Goal: Information Seeking & Learning: Learn about a topic

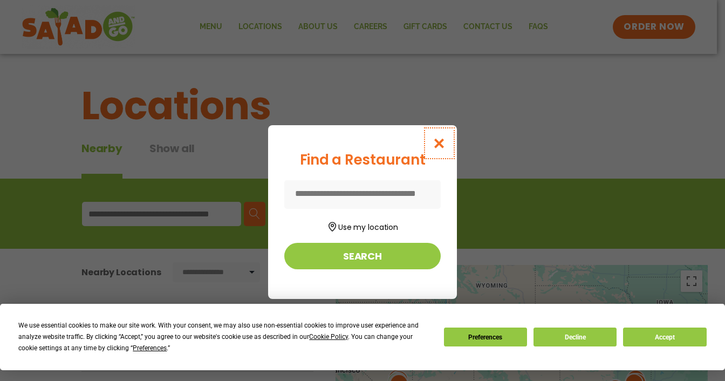
click at [441, 138] on icon "Close modal" at bounding box center [439, 143] width 13 height 11
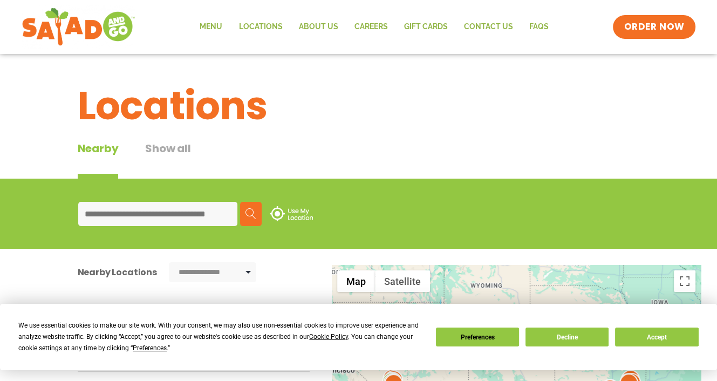
click at [160, 217] on input at bounding box center [157, 214] width 159 height 24
type input "**********"
click at [248, 212] on img at bounding box center [251, 213] width 11 height 11
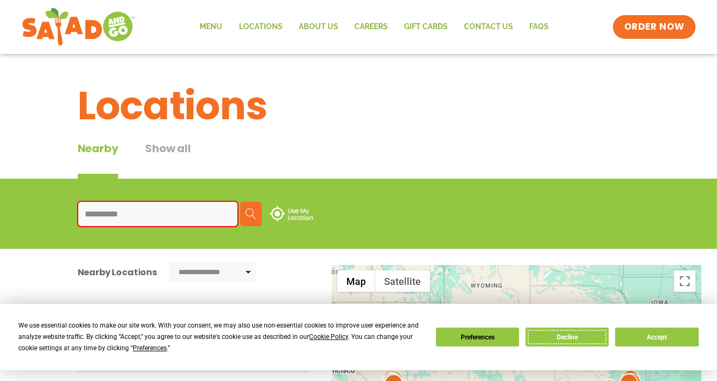
click at [567, 332] on button "Decline" at bounding box center [567, 337] width 83 height 19
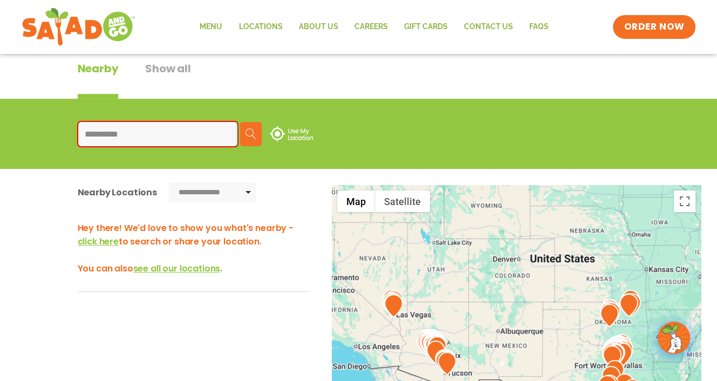
scroll to position [80, 0]
click at [250, 130] on img at bounding box center [251, 133] width 11 height 11
click at [277, 135] on img at bounding box center [291, 133] width 43 height 15
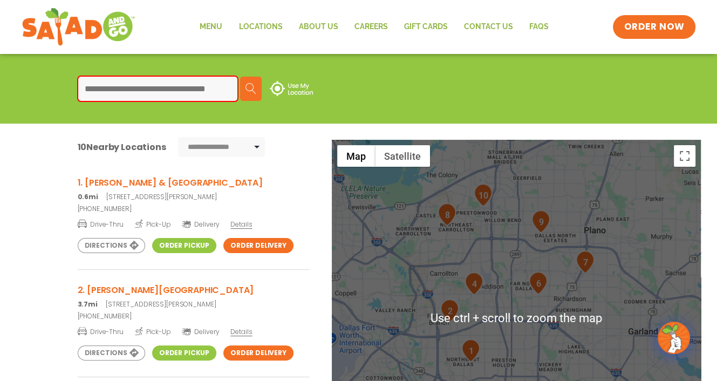
scroll to position [110, 0]
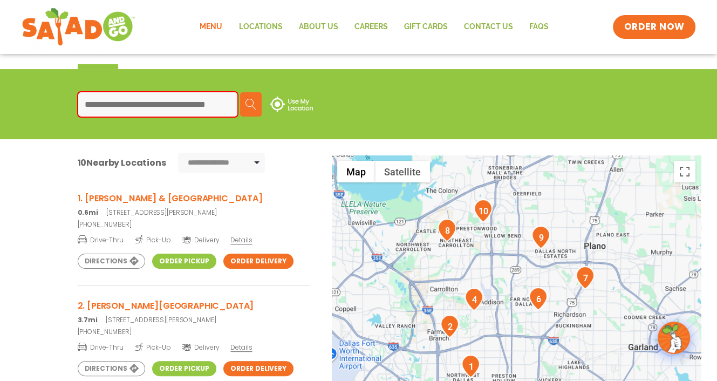
click at [215, 24] on link "Menu" at bounding box center [211, 27] width 39 height 25
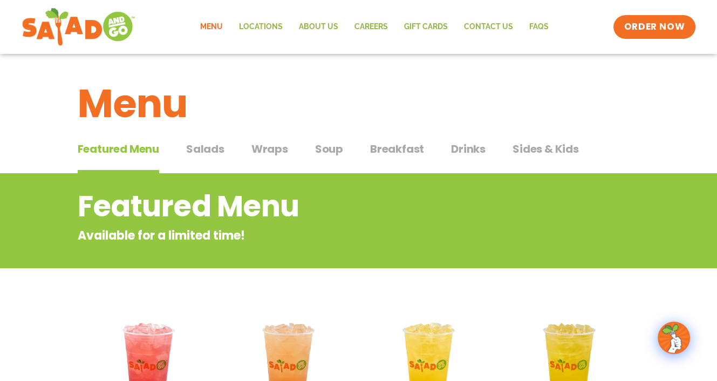
click at [330, 145] on span "Soup" at bounding box center [329, 149] width 28 height 16
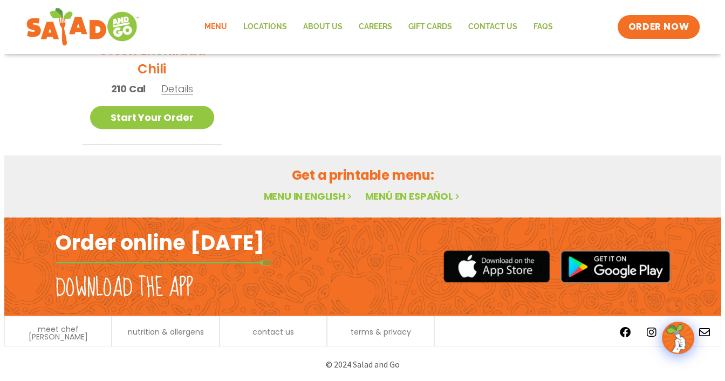
scroll to position [333, 0]
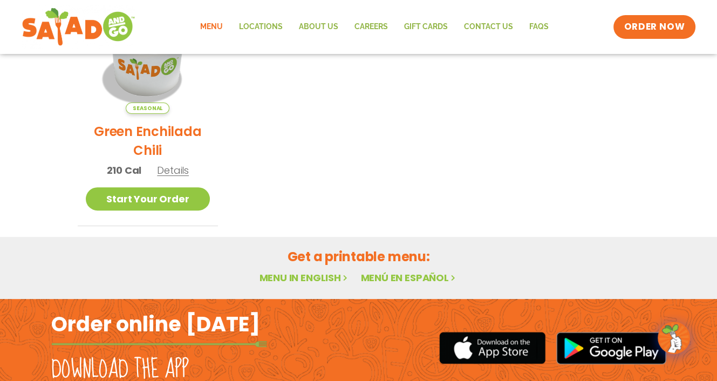
click at [174, 169] on span "Details" at bounding box center [173, 170] width 32 height 13
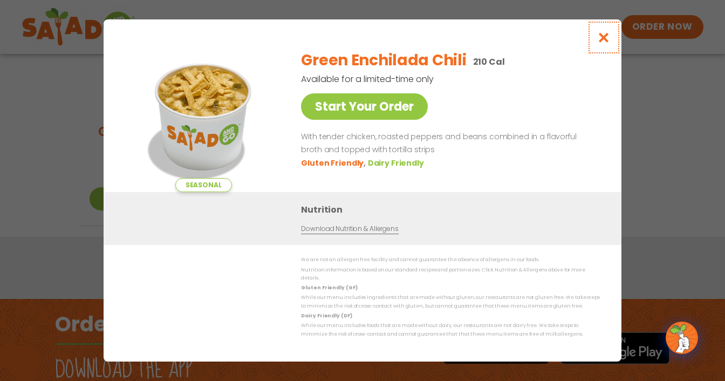
click at [601, 43] on icon "Close modal" at bounding box center [603, 37] width 13 height 11
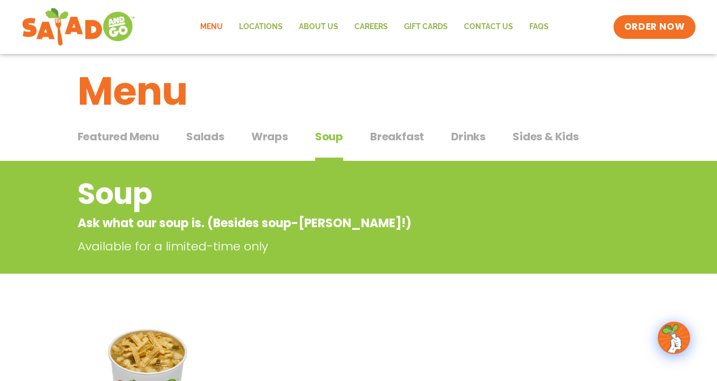
scroll to position [11, 0]
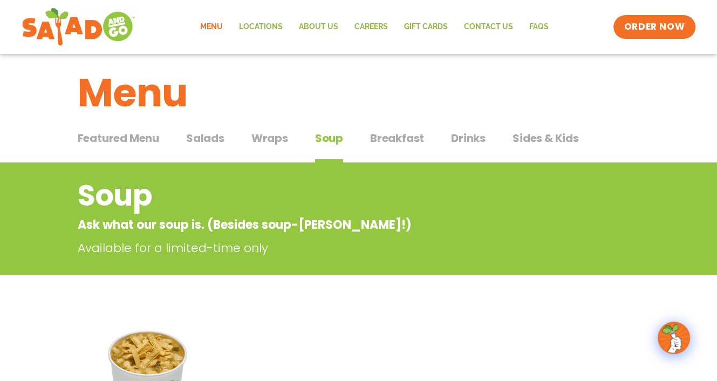
click at [204, 135] on span "Salads" at bounding box center [205, 138] width 38 height 16
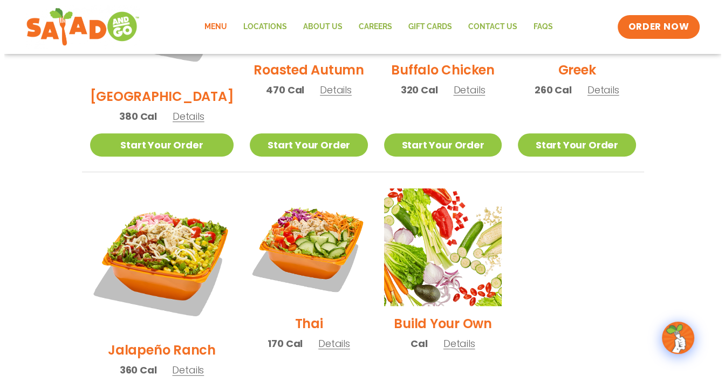
scroll to position [695, 0]
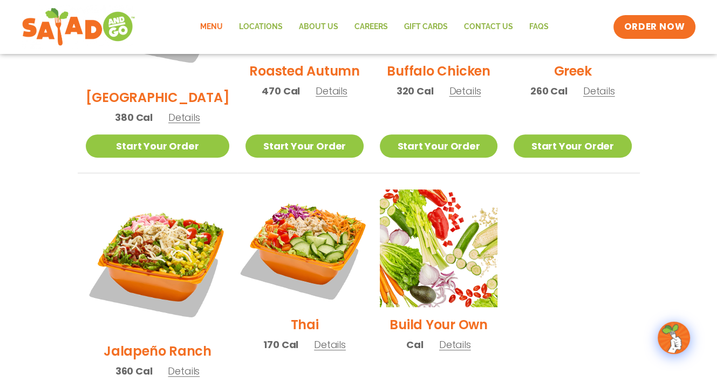
click at [288, 210] on img at bounding box center [304, 248] width 138 height 138
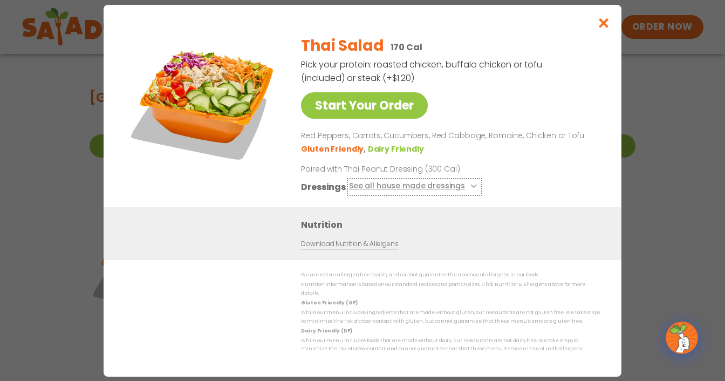
click at [431, 192] on button "See all house made dressings" at bounding box center [414, 186] width 131 height 13
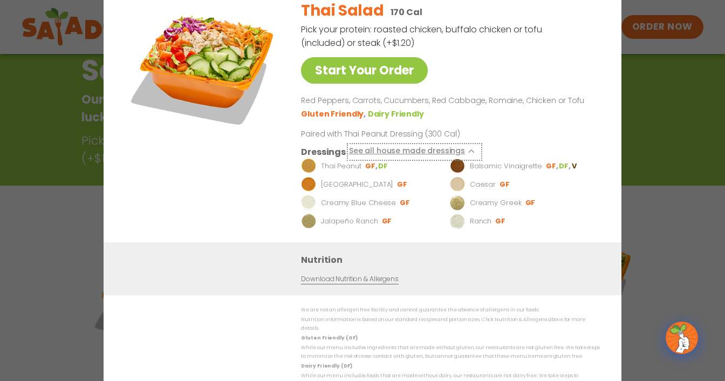
scroll to position [11, 0]
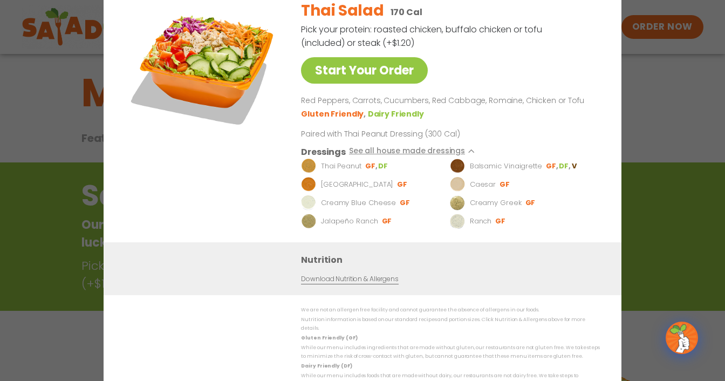
click at [674, 80] on div "Start Your Order Thai Salad 170 Cal Pick your protein: roasted chicken, buffalo…" at bounding box center [362, 190] width 725 height 381
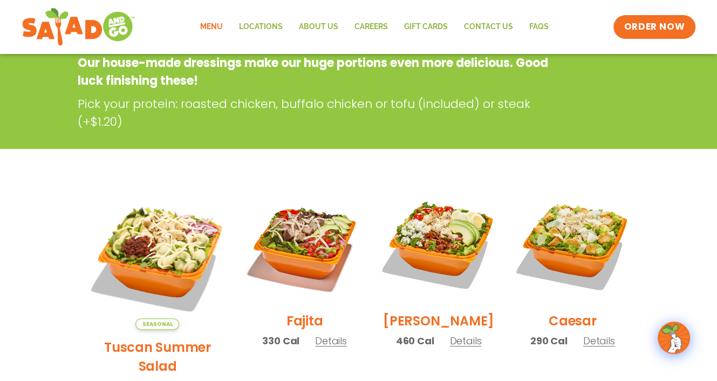
scroll to position [0, 0]
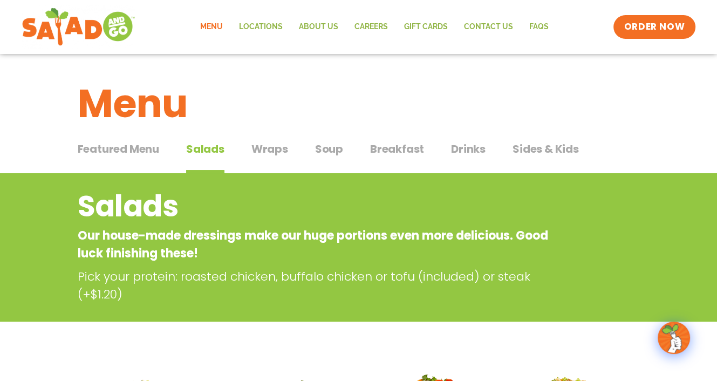
click at [393, 144] on span "Breakfast" at bounding box center [397, 149] width 54 height 16
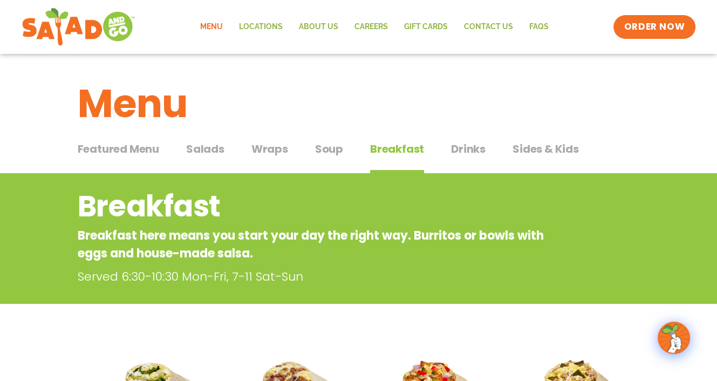
click at [206, 147] on span "Salads" at bounding box center [205, 149] width 38 height 16
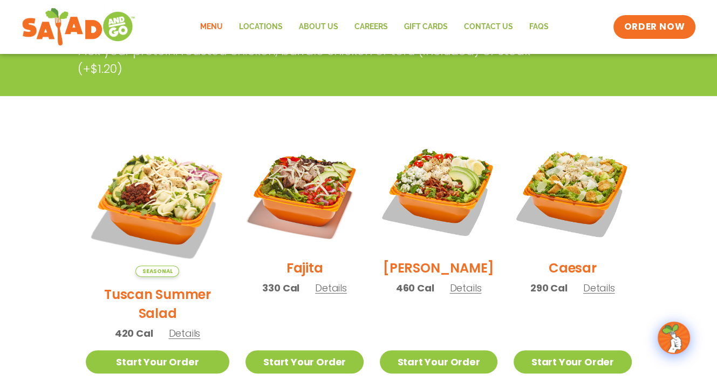
scroll to position [226, 0]
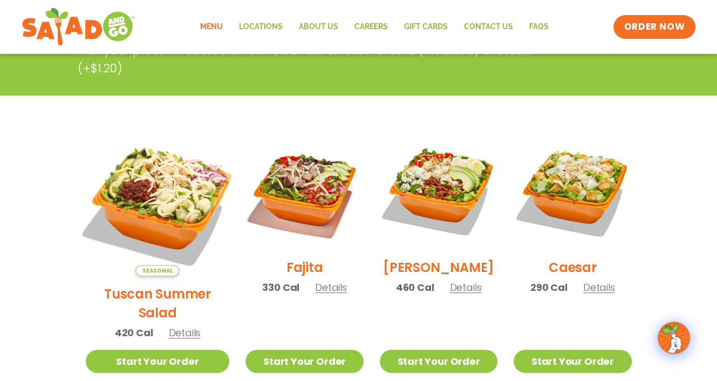
click at [176, 195] on img at bounding box center [157, 204] width 169 height 169
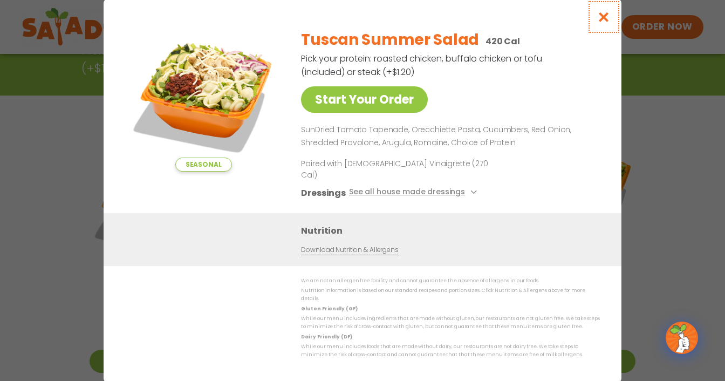
click at [603, 23] on icon "Close modal" at bounding box center [603, 16] width 13 height 11
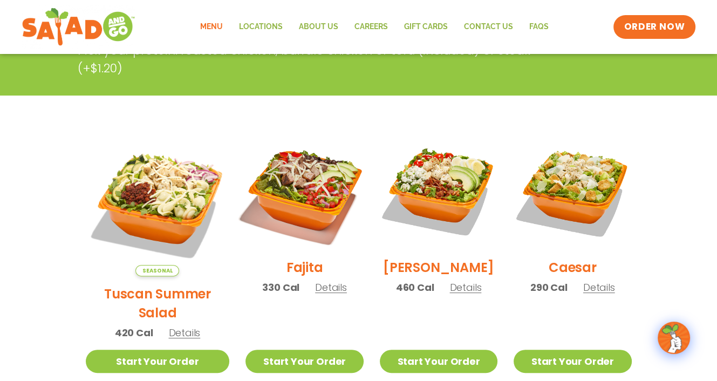
click at [304, 208] on img at bounding box center [304, 191] width 138 height 138
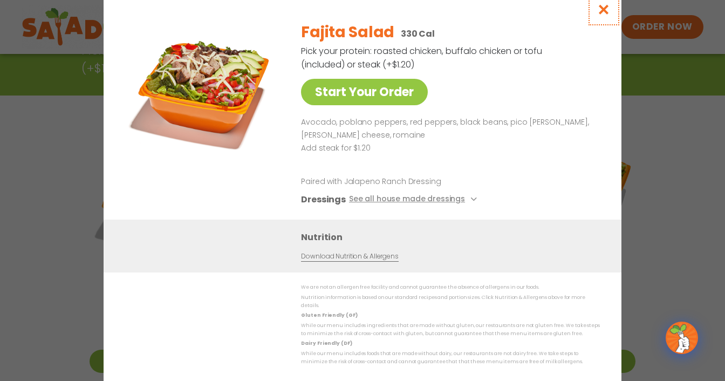
click at [605, 13] on icon "Close modal" at bounding box center [603, 9] width 13 height 11
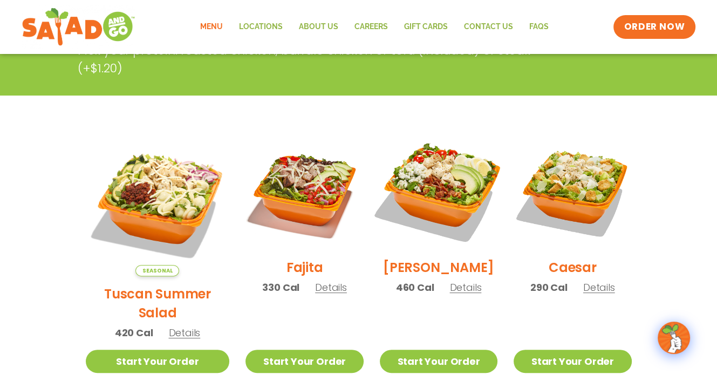
click at [446, 199] on img at bounding box center [439, 191] width 138 height 138
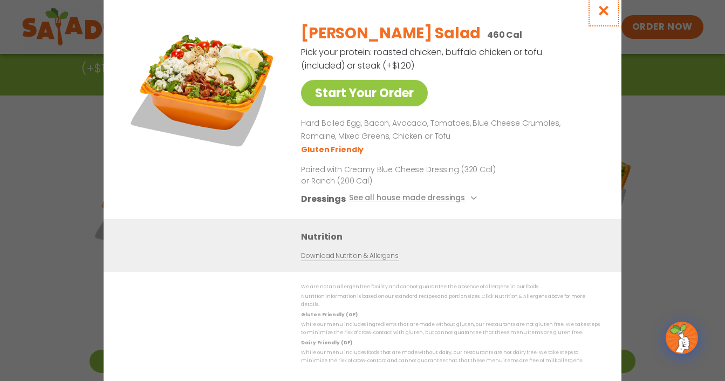
click at [602, 12] on icon "Close modal" at bounding box center [603, 10] width 13 height 11
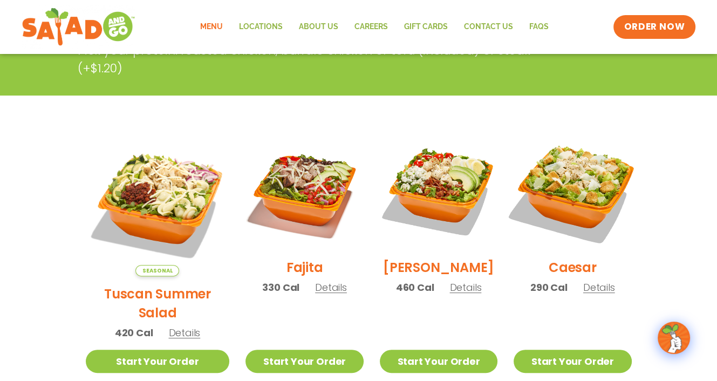
click at [566, 190] on img at bounding box center [572, 191] width 138 height 138
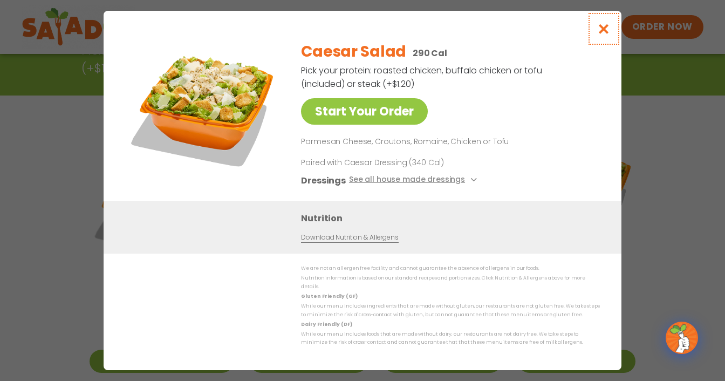
click at [605, 31] on icon "Close modal" at bounding box center [603, 28] width 13 height 11
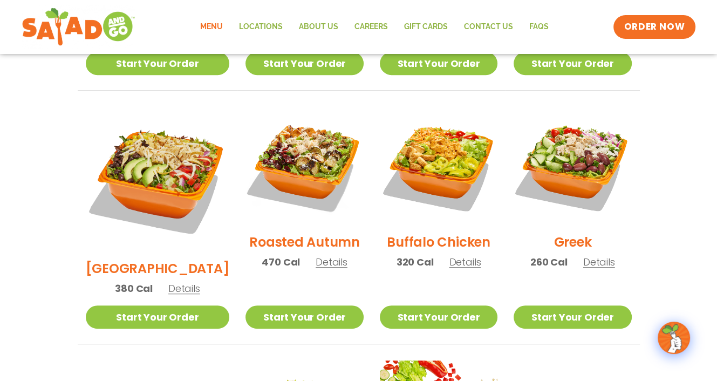
scroll to position [525, 0]
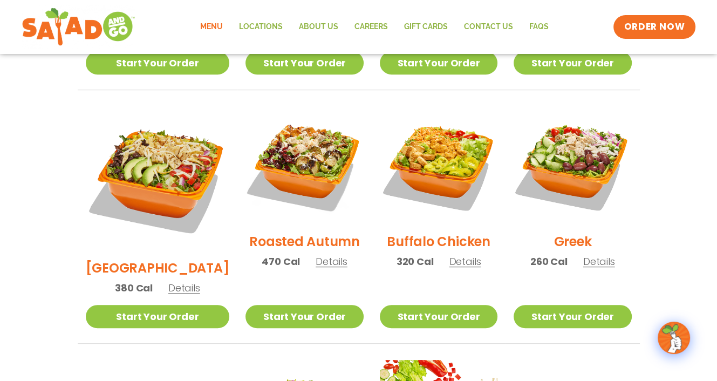
click at [317, 255] on span "Details" at bounding box center [332, 261] width 32 height 13
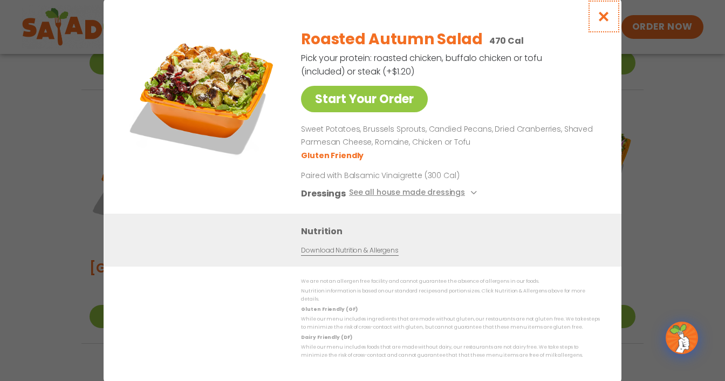
click at [604, 16] on icon "Close modal" at bounding box center [603, 16] width 13 height 11
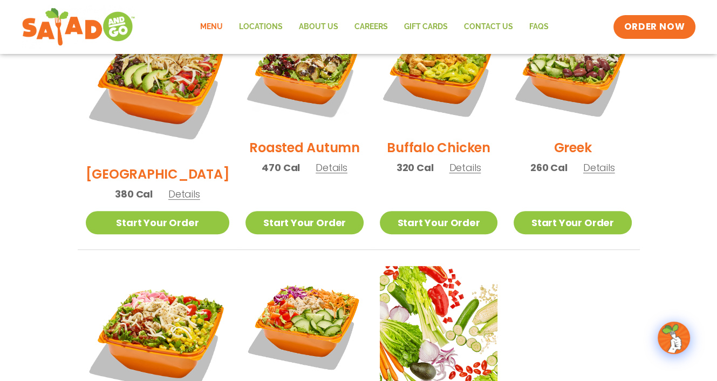
scroll to position [617, 0]
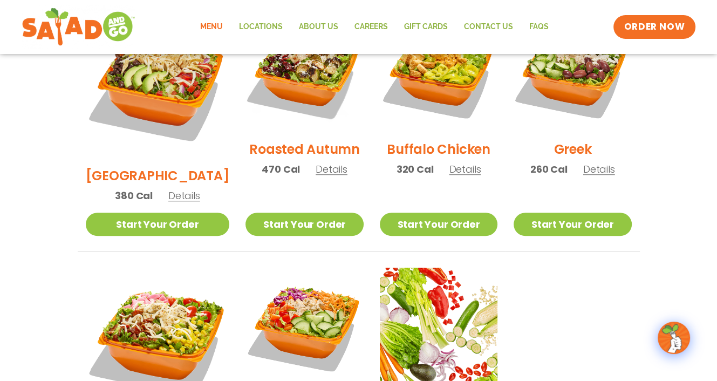
click at [591, 162] on span "Details" at bounding box center [599, 168] width 32 height 13
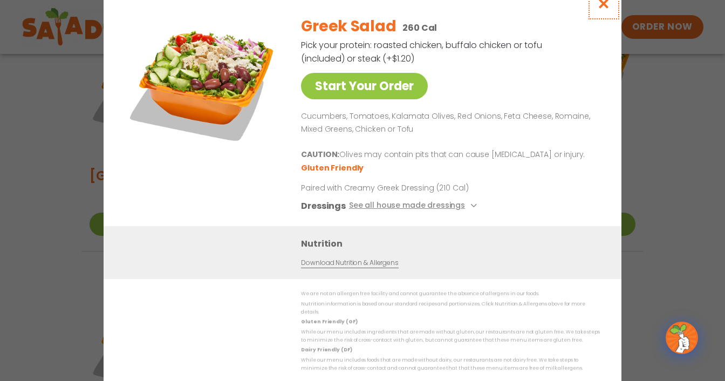
click at [601, 9] on icon "Close modal" at bounding box center [603, 3] width 13 height 11
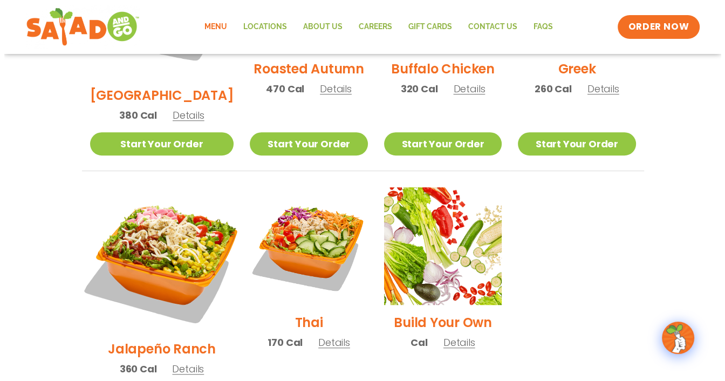
scroll to position [704, 0]
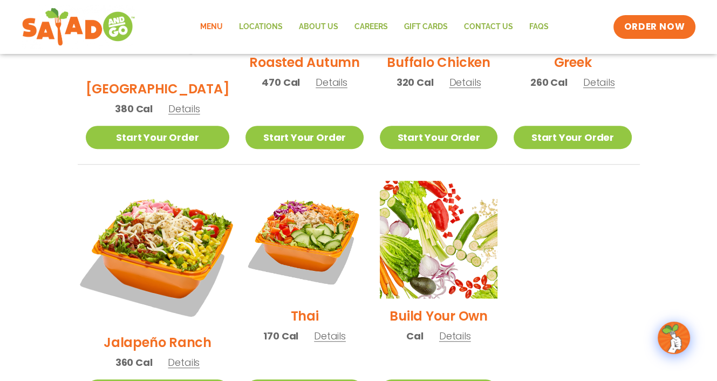
click at [154, 196] on img at bounding box center [157, 252] width 169 height 169
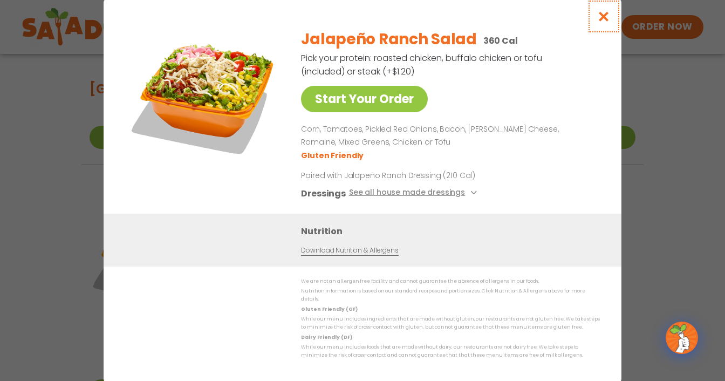
click at [604, 17] on icon "Close modal" at bounding box center [603, 16] width 13 height 11
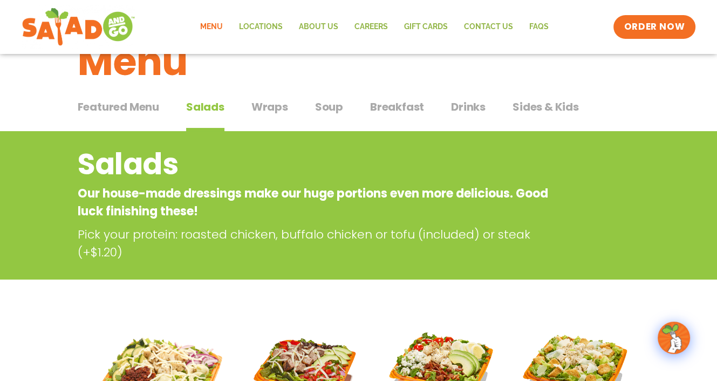
scroll to position [0, 0]
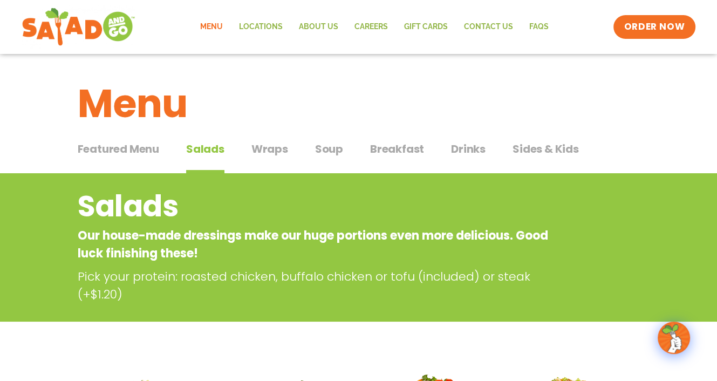
click at [527, 151] on span "Sides & Kids" at bounding box center [546, 149] width 66 height 16
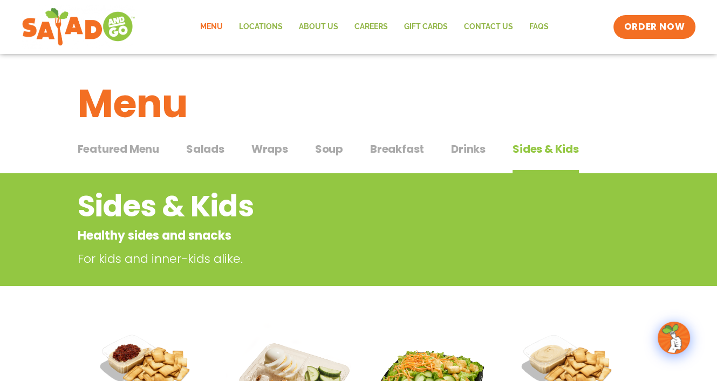
click at [133, 147] on span "Featured Menu" at bounding box center [118, 149] width 81 height 16
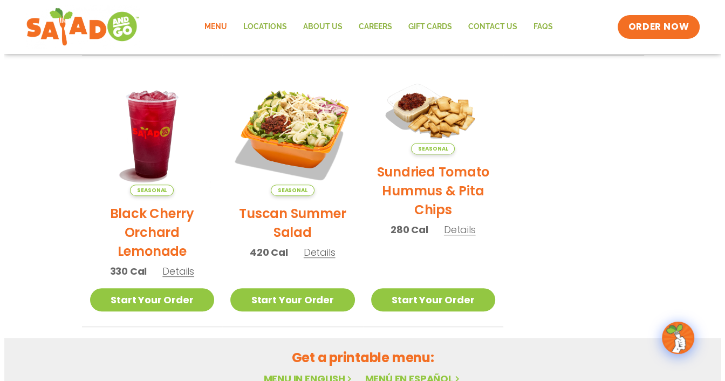
scroll to position [506, 0]
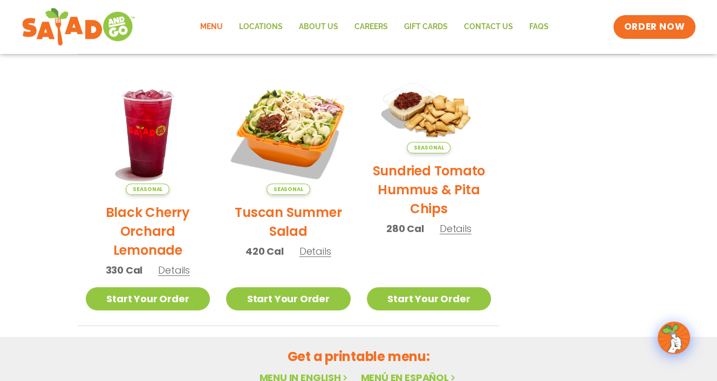
click at [318, 254] on span "Details" at bounding box center [315, 250] width 32 height 13
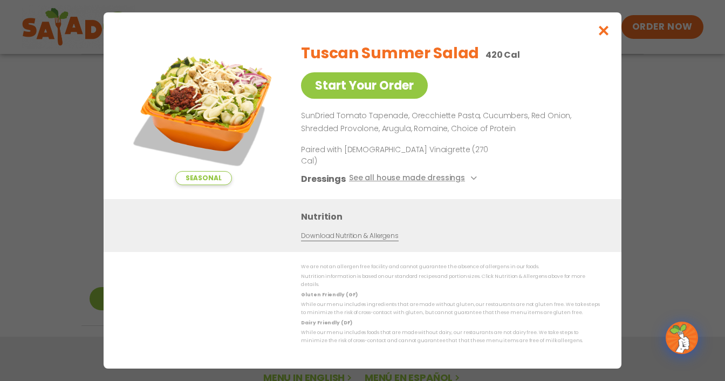
click at [348, 235] on link "Download Nutrition & Allergens" at bounding box center [349, 236] width 97 height 10
